Goal: Task Accomplishment & Management: Manage account settings

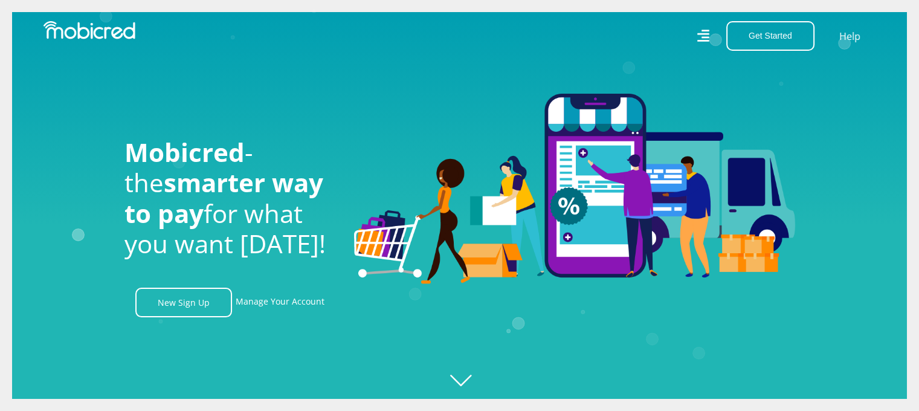
scroll to position [0, 860]
click at [292, 307] on link "Manage Your Account" at bounding box center [280, 302] width 89 height 30
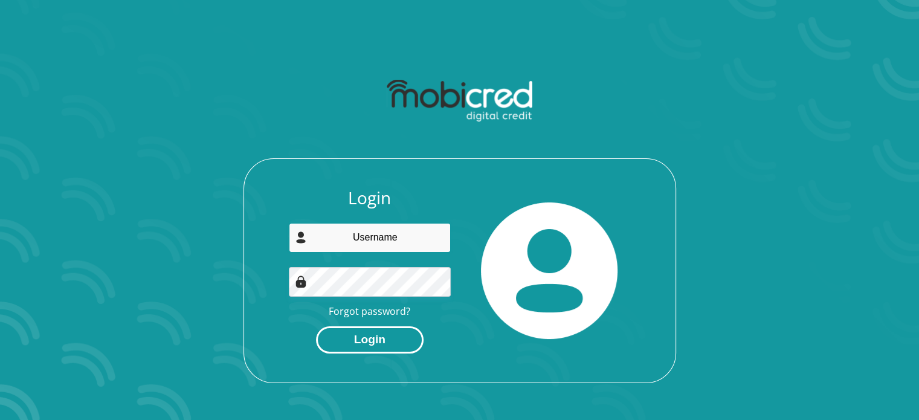
type input "Maritzanesmit3@gmail.com"
click at [381, 342] on button "Login" at bounding box center [370, 339] width 108 height 27
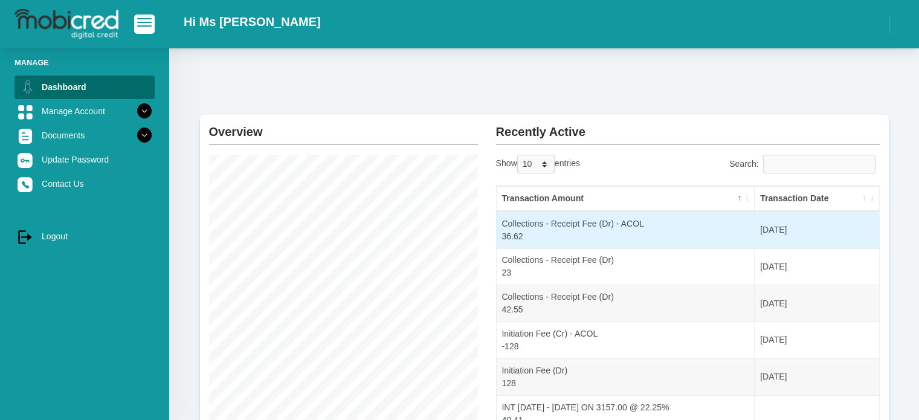
scroll to position [60, 0]
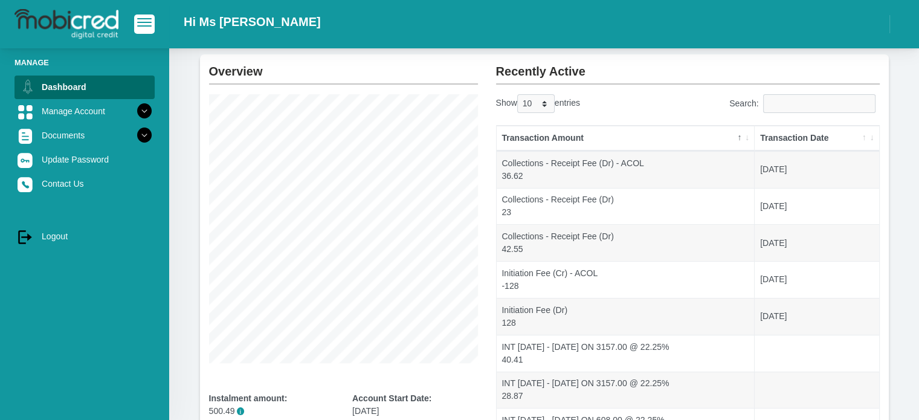
click at [864, 138] on th "Transaction Date" at bounding box center [816, 138] width 124 height 25
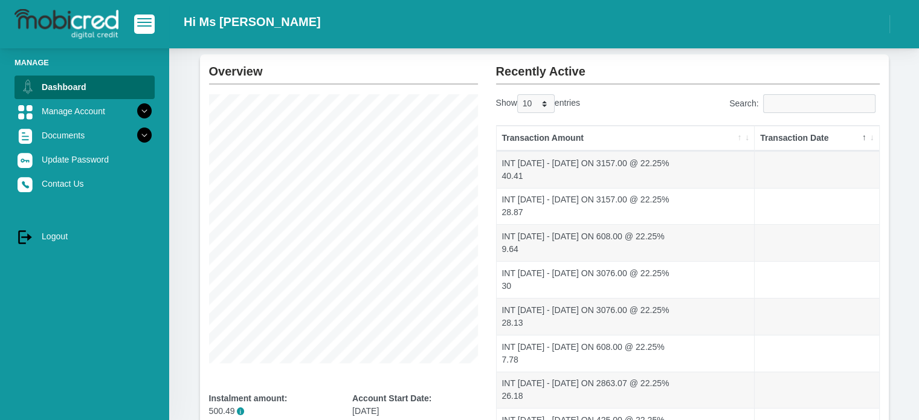
click at [864, 138] on th "Transaction Date" at bounding box center [816, 138] width 124 height 25
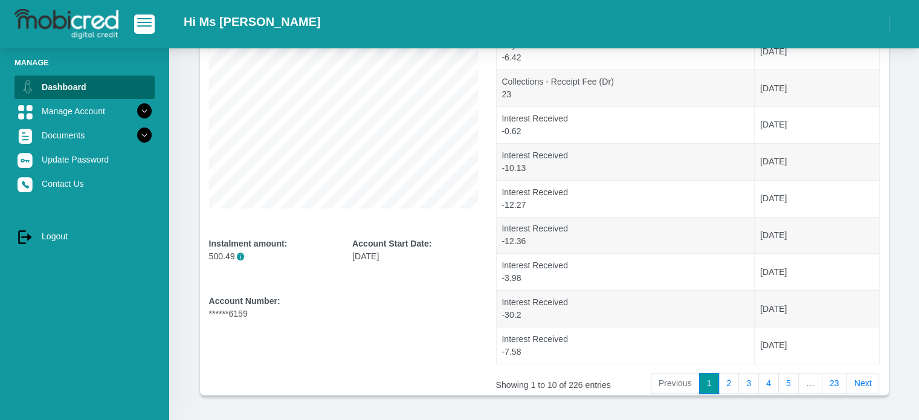
scroll to position [242, 0]
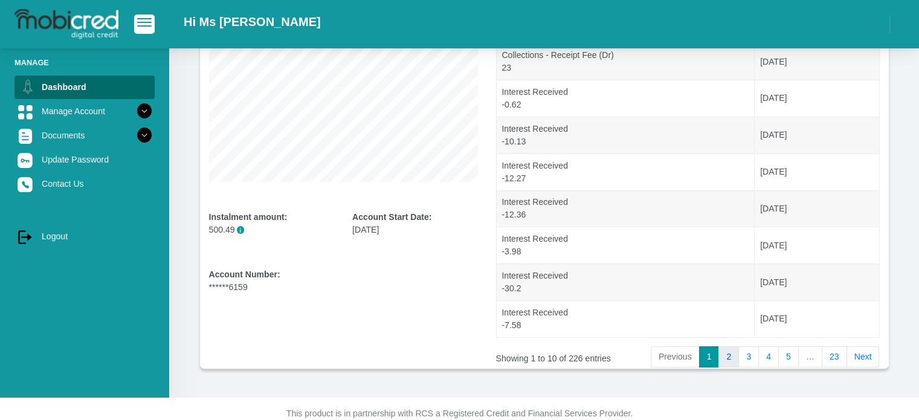
click at [732, 359] on link "2" at bounding box center [728, 357] width 21 height 22
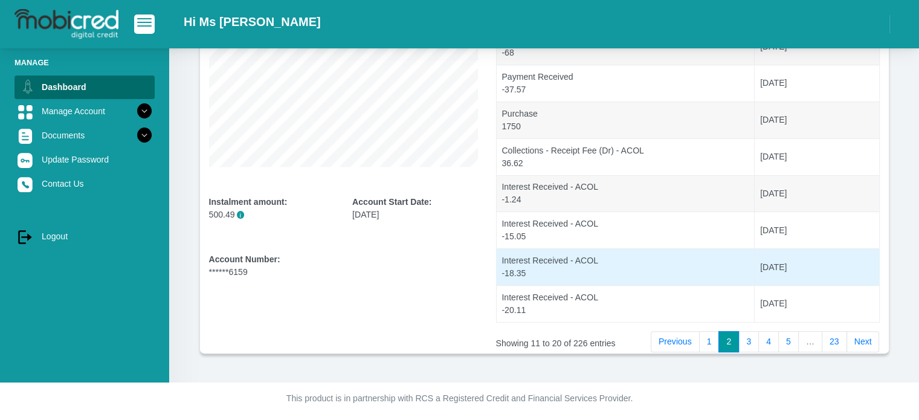
scroll to position [259, 0]
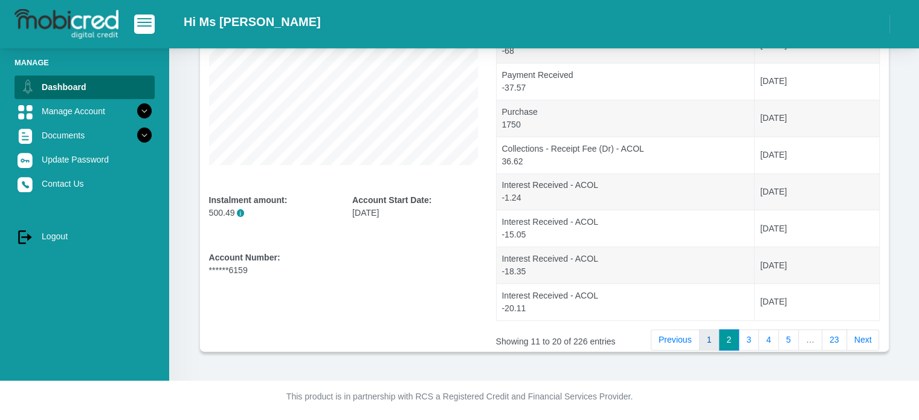
click at [713, 338] on link "1" at bounding box center [709, 340] width 21 height 22
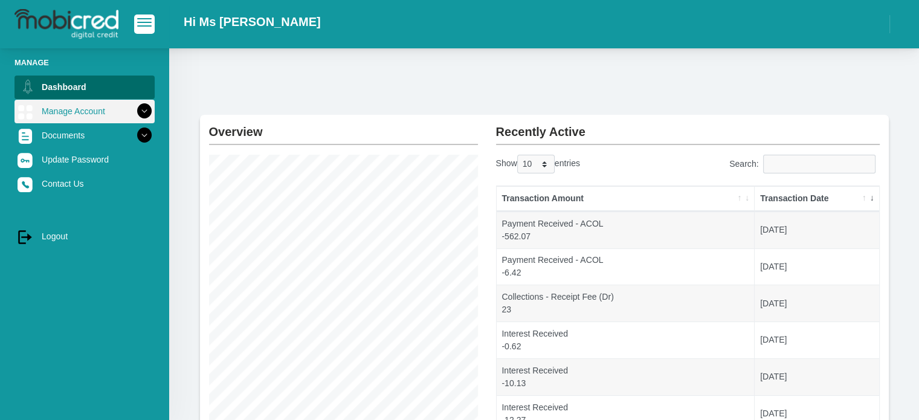
click at [73, 104] on link "Manage Account" at bounding box center [84, 111] width 140 height 23
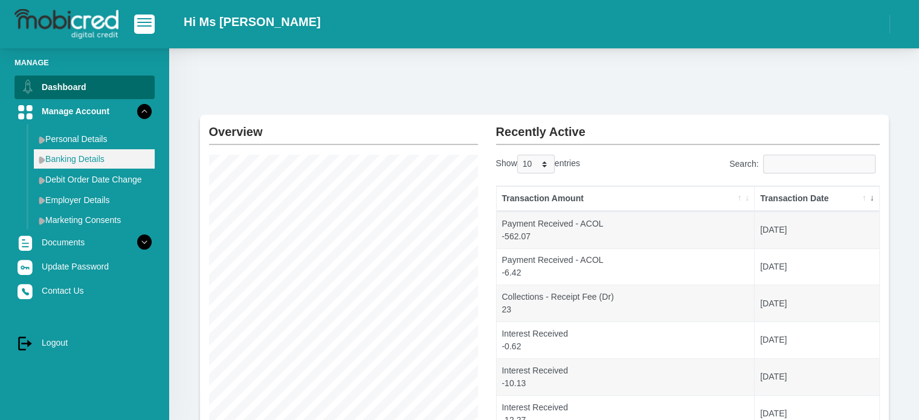
click at [66, 154] on link "Banking Details" at bounding box center [94, 158] width 121 height 19
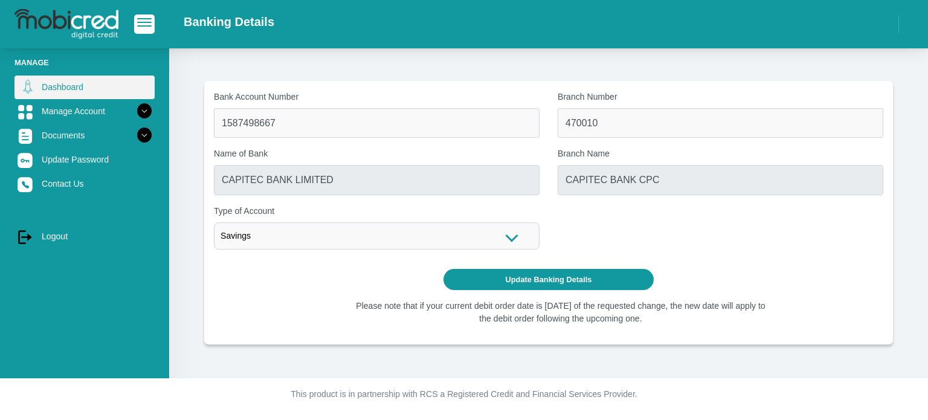
click at [95, 91] on link "Dashboard" at bounding box center [84, 86] width 140 height 23
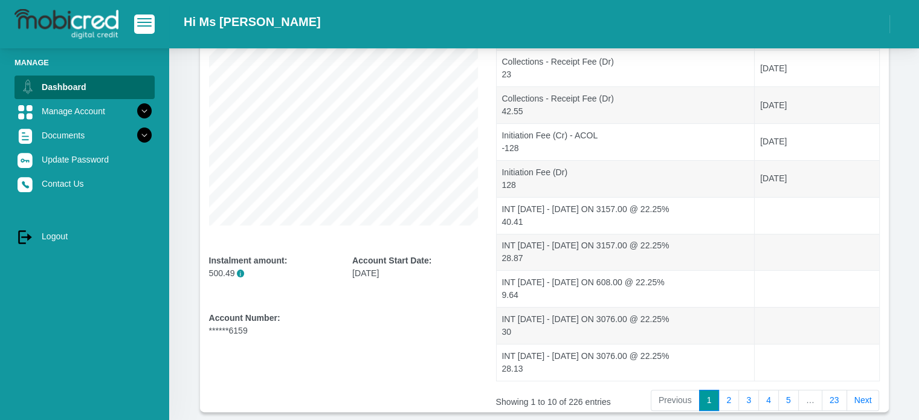
scroll to position [259, 0]
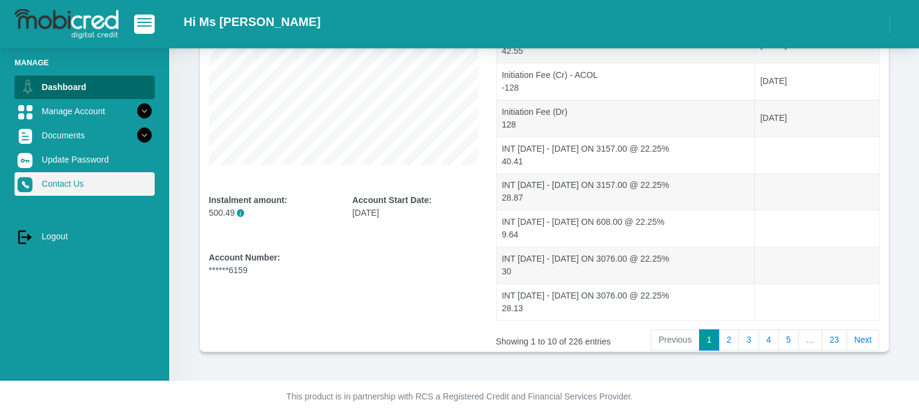
click at [60, 176] on link "Contact Us" at bounding box center [84, 183] width 140 height 23
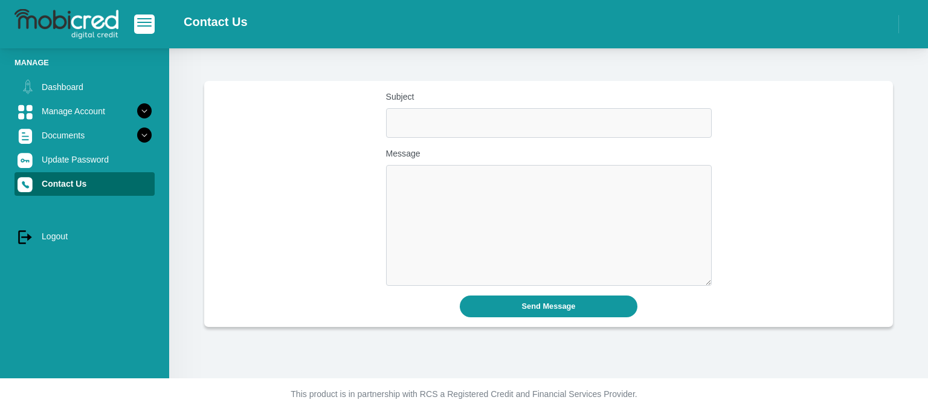
click at [211, 19] on h2 "Contact Us" at bounding box center [216, 21] width 64 height 14
click at [145, 21] on span "button" at bounding box center [144, 22] width 14 height 8
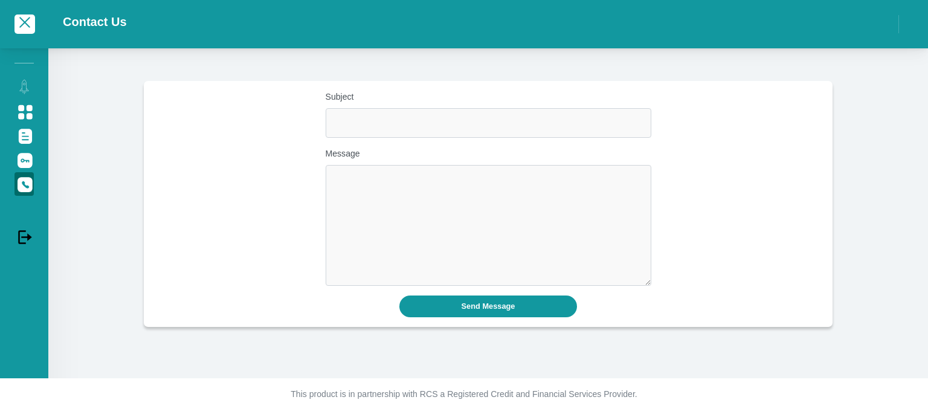
click at [27, 24] on span "button" at bounding box center [25, 22] width 14 height 8
